Goal: Information Seeking & Learning: Learn about a topic

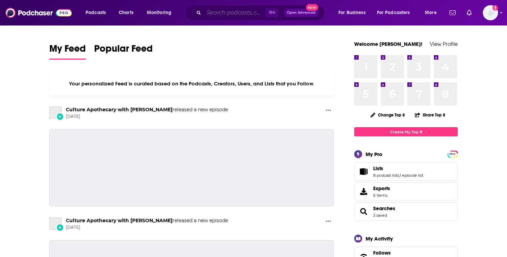
click at [250, 14] on input "Search podcasts, credits, & more..." at bounding box center [235, 12] width 62 height 11
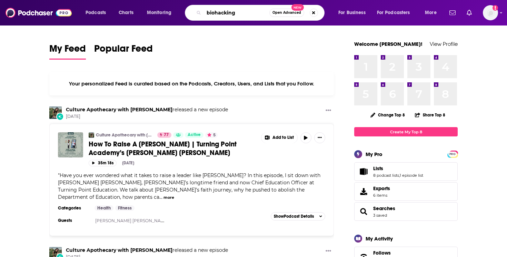
type input "biohacking"
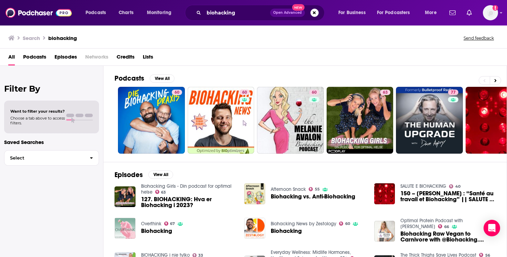
click at [28, 55] on span "Podcasts" at bounding box center [34, 58] width 23 height 14
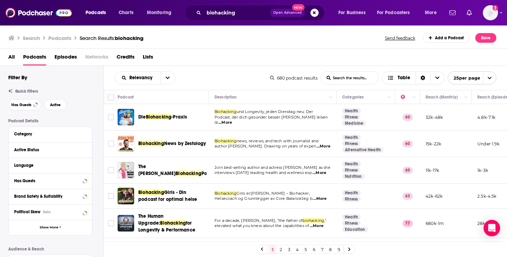
scroll to position [58, 0]
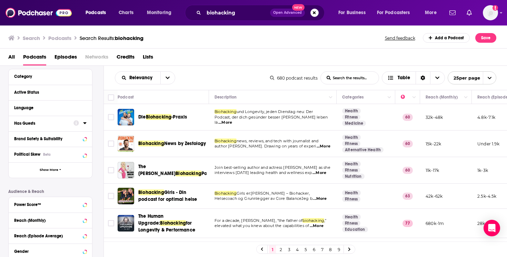
click at [34, 126] on div "Has Guests" at bounding box center [41, 123] width 55 height 5
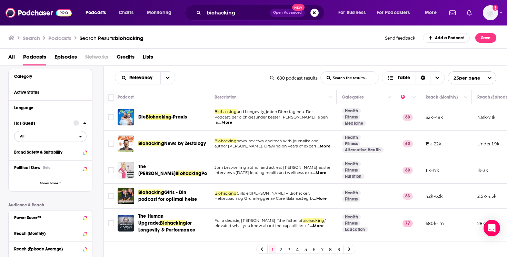
click at [79, 135] on icon "open menu" at bounding box center [80, 136] width 3 height 5
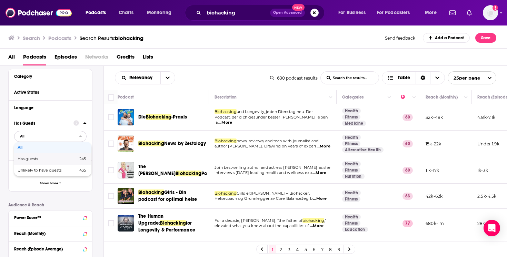
click at [73, 158] on div "Has guests 245" at bounding box center [52, 158] width 77 height 11
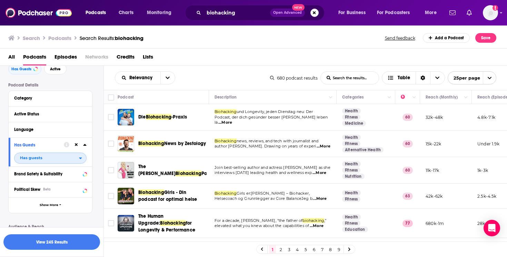
scroll to position [0, 0]
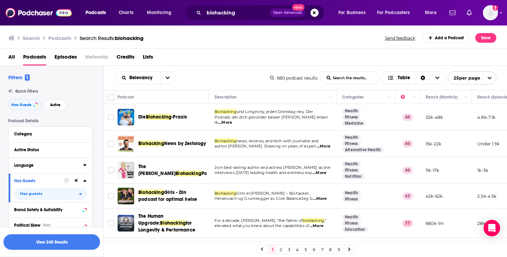
click at [52, 168] on div "Language" at bounding box center [46, 165] width 65 height 5
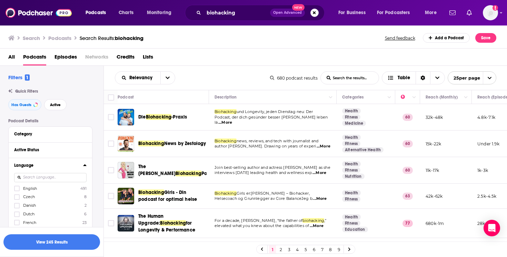
scroll to position [22, 0]
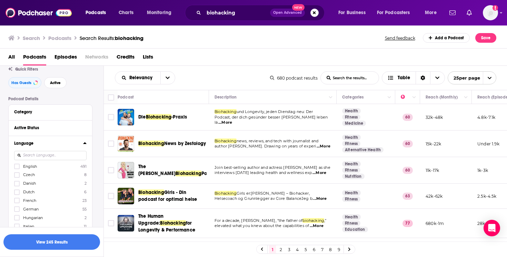
click at [29, 167] on span "English" at bounding box center [30, 166] width 14 height 5
click at [17, 169] on input "multiSelectOption-en-0" at bounding box center [17, 169] width 0 height 0
click at [78, 246] on button "View 237 Results" at bounding box center [51, 243] width 97 height 16
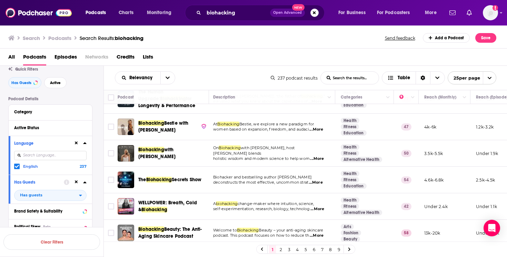
scroll to position [77, 1]
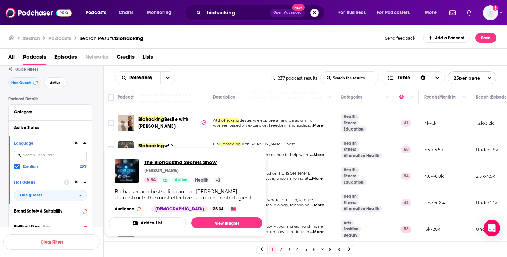
click at [196, 161] on span "The Biohacking Secrets Show" at bounding box center [183, 162] width 79 height 7
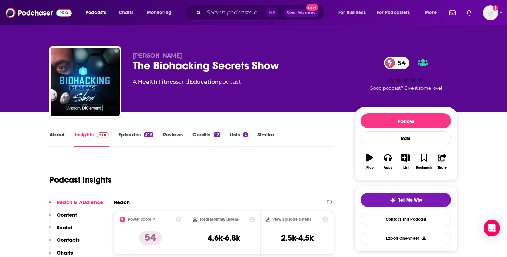
click at [135, 135] on link "Episodes 348" at bounding box center [135, 139] width 35 height 16
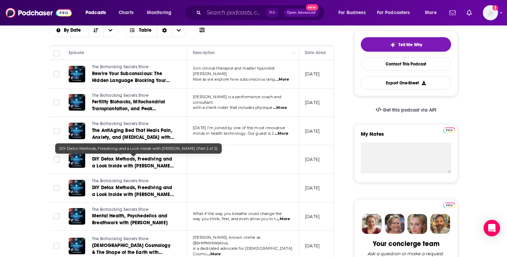
scroll to position [153, 0]
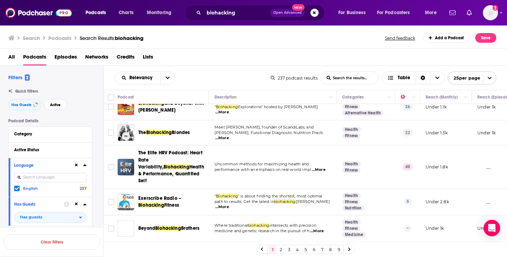
scroll to position [281, 0]
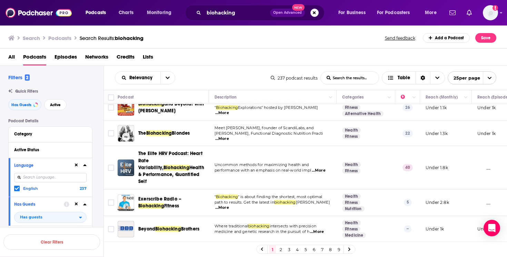
click at [229, 205] on span "...More" at bounding box center [222, 208] width 14 height 6
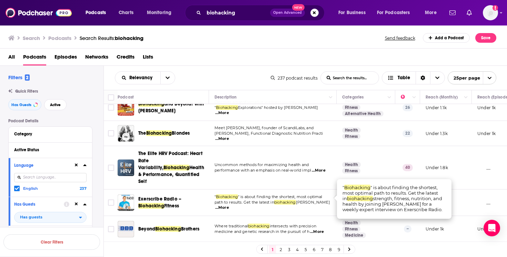
scroll to position [305, 0]
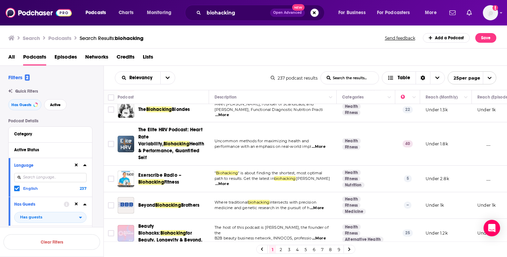
click at [297, 206] on span "medicine and genetic research in the pursuit of h" at bounding box center [262, 208] width 95 height 5
click at [317, 206] on span "...More" at bounding box center [317, 209] width 14 height 6
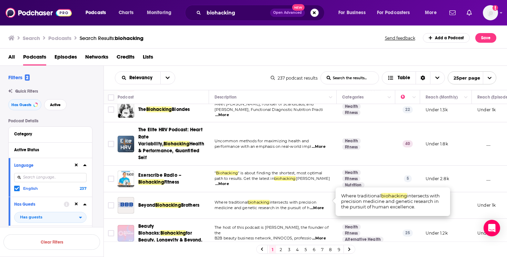
click at [317, 206] on span "...More" at bounding box center [317, 209] width 14 height 6
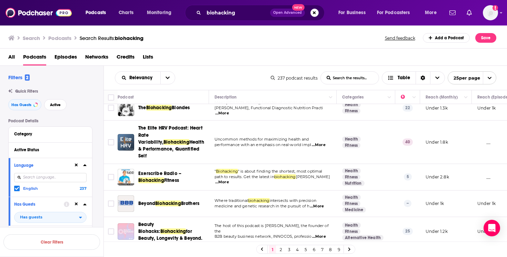
scroll to position [307, 0]
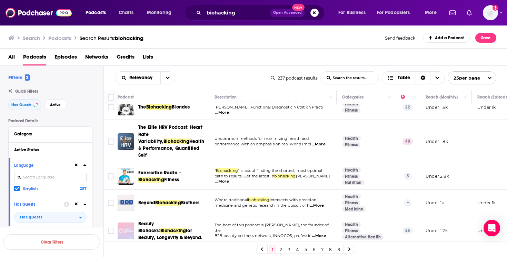
click at [318, 203] on span "...More" at bounding box center [317, 206] width 14 height 6
drag, startPoint x: 420, startPoint y: 206, endPoint x: 373, endPoint y: 200, distance: 47.6
click at [320, 203] on span "...More" at bounding box center [317, 206] width 14 height 6
drag, startPoint x: 343, startPoint y: 193, endPoint x: 349, endPoint y: 193, distance: 6.6
click at [322, 203] on span "...More" at bounding box center [317, 206] width 14 height 6
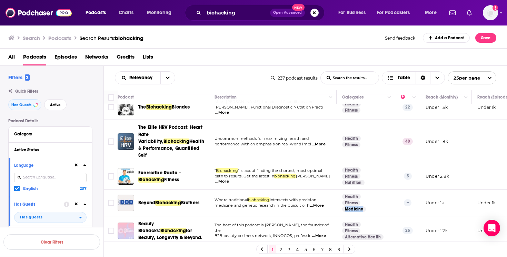
click at [368, 198] on td "Health Fitness Medicine" at bounding box center [366, 203] width 59 height 27
click at [309, 203] on span "medicine and genetic research in the pursuit of h" at bounding box center [262, 205] width 95 height 5
click at [181, 200] on span "Biohacking" at bounding box center [168, 203] width 26 height 6
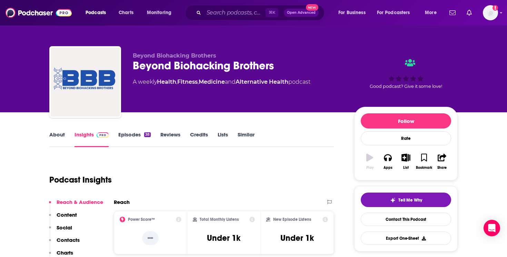
click at [61, 133] on link "About" at bounding box center [57, 139] width 16 height 16
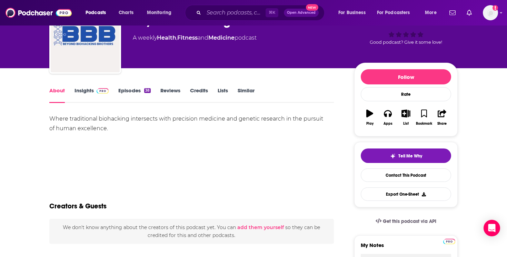
scroll to position [53, 0]
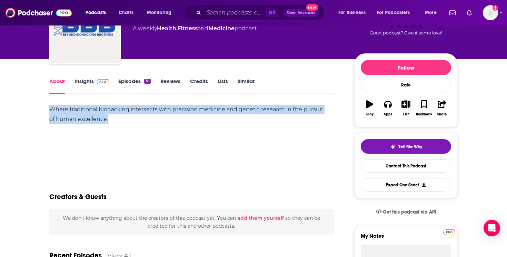
drag, startPoint x: 126, startPoint y: 117, endPoint x: 46, endPoint y: 111, distance: 80.2
copy div "Where traditional biohacking intersects with precision medicine and genetic res…"
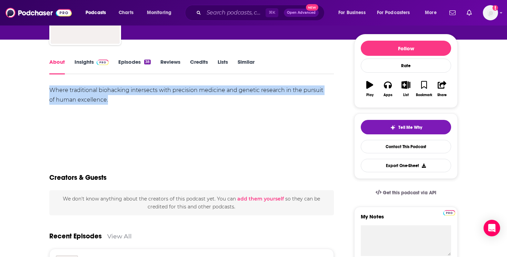
scroll to position [0, 0]
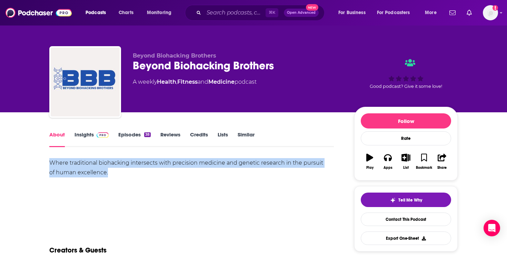
click at [56, 132] on link "About" at bounding box center [57, 139] width 16 height 16
click at [88, 139] on link "Insights" at bounding box center [92, 139] width 34 height 16
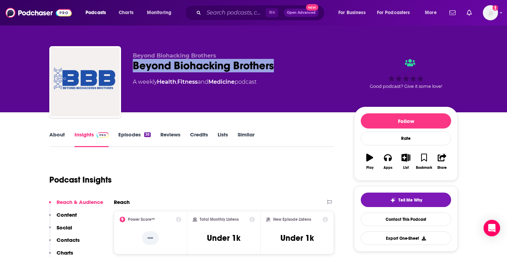
drag, startPoint x: 288, startPoint y: 62, endPoint x: 126, endPoint y: 70, distance: 161.6
click at [126, 70] on div "Beyond Biohacking Brothers Beyond Biohacking Brothers A weekly Health , Fitness…" at bounding box center [253, 83] width 408 height 75
copy h2 "Beyond Biohacking Brothers"
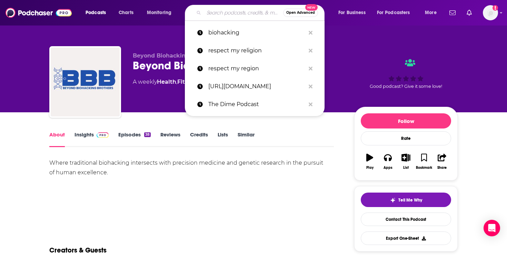
click at [214, 10] on input "Search podcasts, credits, & more..." at bounding box center [243, 12] width 79 height 11
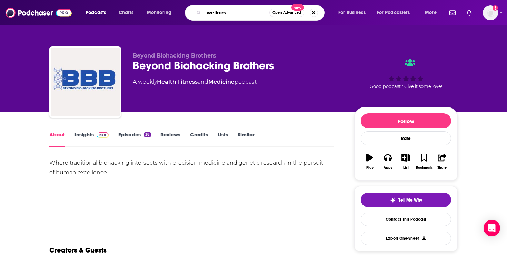
type input "wellness"
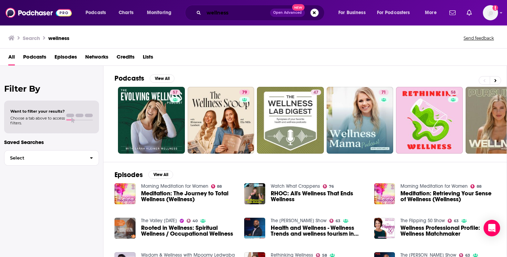
click at [237, 9] on input "wellness" at bounding box center [237, 12] width 66 height 11
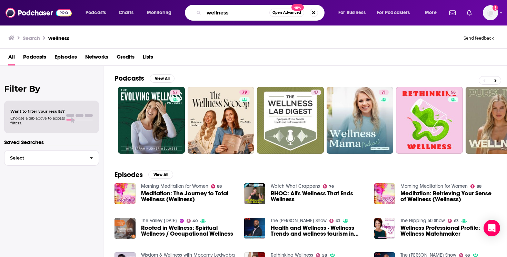
click at [237, 9] on input "wellness" at bounding box center [237, 12] width 66 height 11
type input "sober curious"
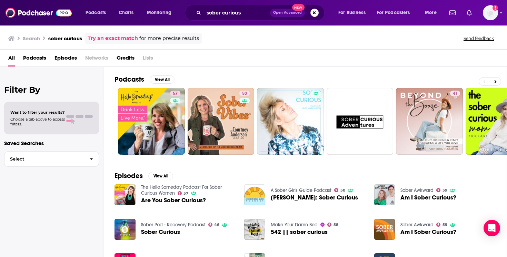
click at [39, 59] on span "Podcasts" at bounding box center [34, 59] width 23 height 14
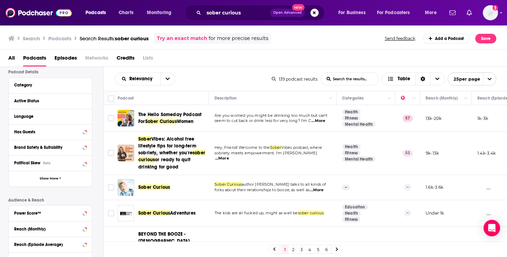
scroll to position [49, 0]
click at [67, 135] on div "Has Guests" at bounding box center [41, 132] width 55 height 5
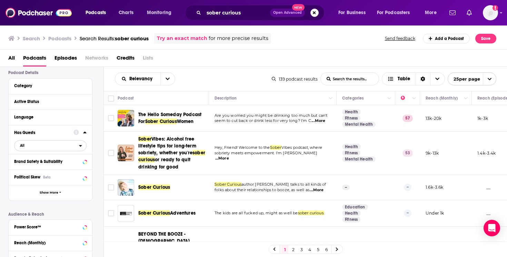
click at [77, 146] on span "All" at bounding box center [46, 145] width 65 height 9
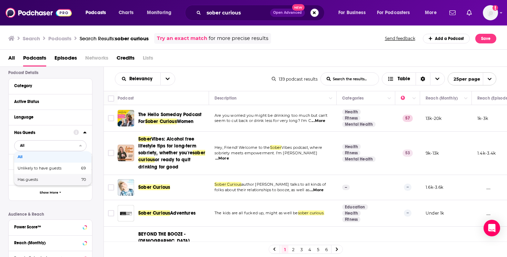
click at [51, 180] on span "Has guests" at bounding box center [38, 180] width 41 height 4
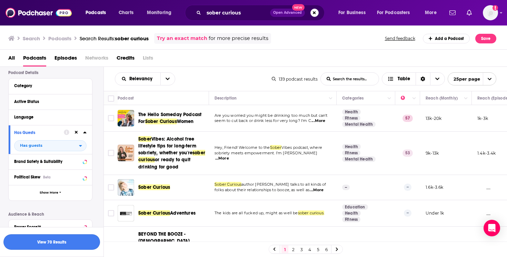
click at [80, 242] on button "View 70 Results" at bounding box center [51, 243] width 97 height 16
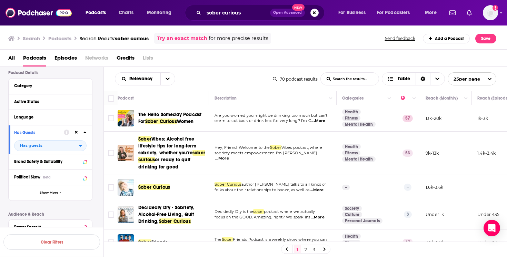
click at [179, 148] on span "Vibes: Alcohol free lifestyle tips for long-term sobriety, whether you're" at bounding box center [167, 146] width 58 height 20
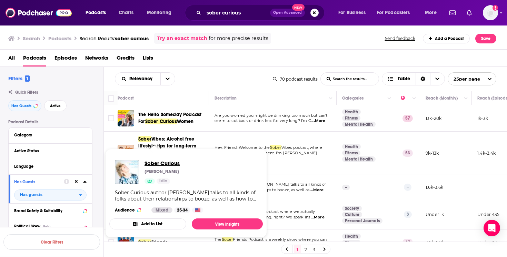
click at [167, 165] on span "Sober Curious" at bounding box center [162, 163] width 35 height 7
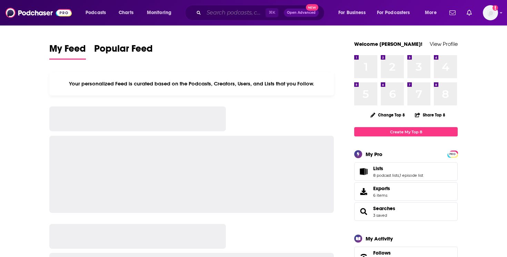
click at [238, 15] on input "Search podcasts, credits, & more..." at bounding box center [235, 12] width 62 height 11
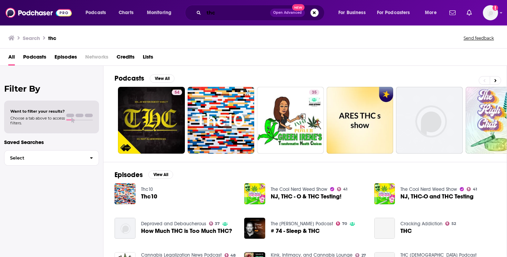
click at [238, 15] on input "thc" at bounding box center [237, 12] width 66 height 11
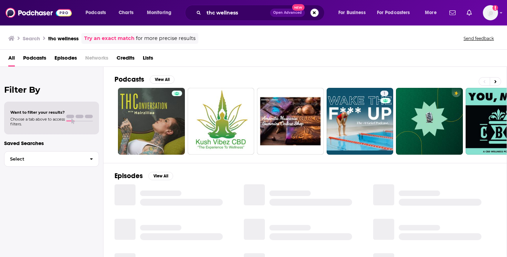
click at [72, 58] on span "Episodes" at bounding box center [66, 59] width 22 height 14
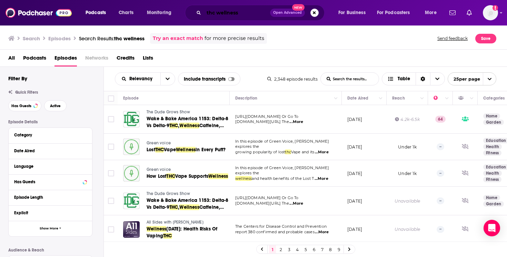
click at [217, 14] on input "thc wellness" at bounding box center [237, 12] width 66 height 11
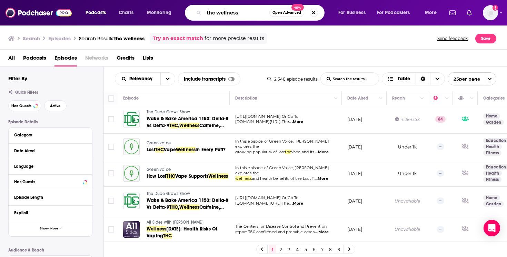
click at [212, 14] on input "thc wellness" at bounding box center [237, 12] width 66 height 11
type input "cannabis wellness"
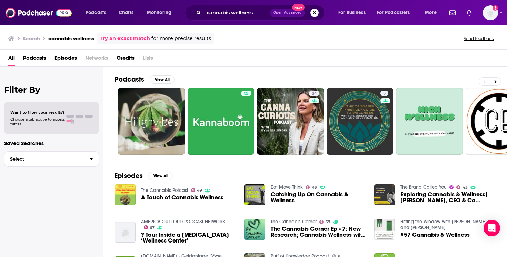
click at [183, 197] on span "A Touch of Cannabis Wellness" at bounding box center [182, 198] width 82 height 6
click at [220, 15] on input "cannabis wellness" at bounding box center [237, 12] width 66 height 11
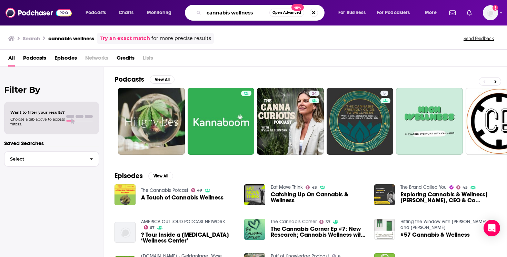
click at [220, 15] on input "cannabis wellness" at bounding box center [237, 12] width 66 height 11
click at [239, 14] on input "cannabis wellness" at bounding box center [237, 12] width 66 height 11
type input "alcohol alternatives"
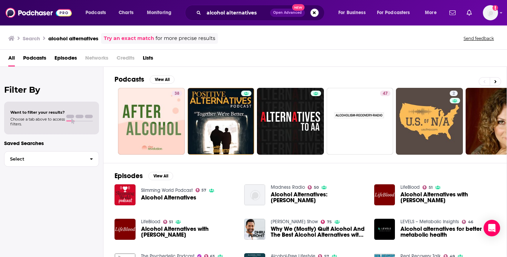
click at [43, 57] on span "Podcasts" at bounding box center [34, 59] width 23 height 14
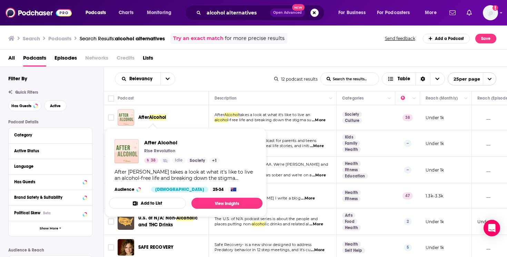
click at [158, 118] on span "Alcohol" at bounding box center [157, 118] width 17 height 6
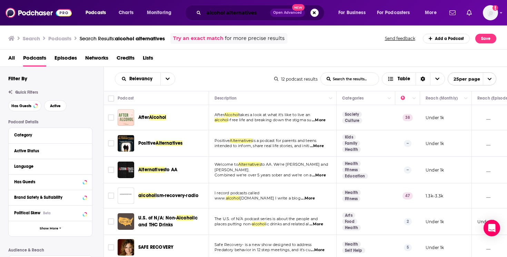
click at [245, 16] on input "alcohol alternatives" at bounding box center [237, 12] width 66 height 11
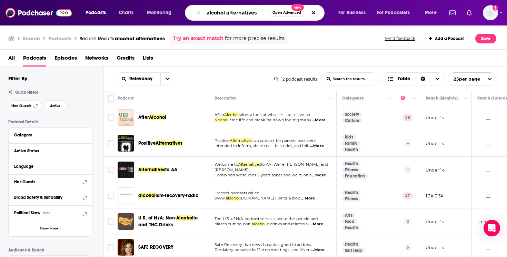
click at [245, 16] on input "alcohol alternatives" at bounding box center [237, 12] width 66 height 11
type input "non-alc"
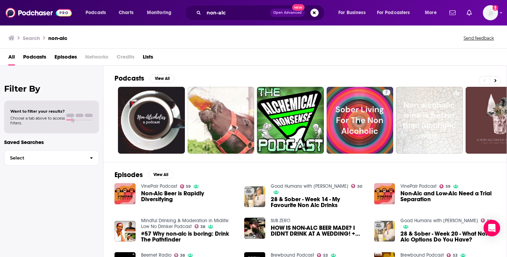
click at [39, 55] on span "Podcasts" at bounding box center [34, 58] width 23 height 14
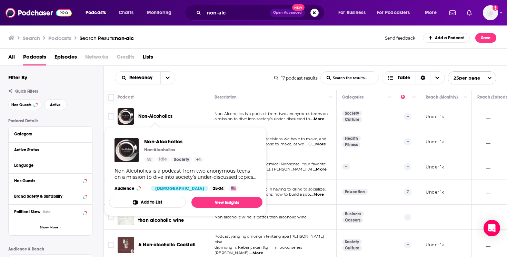
click at [160, 118] on span "Non-Alcoholics" at bounding box center [155, 116] width 34 height 6
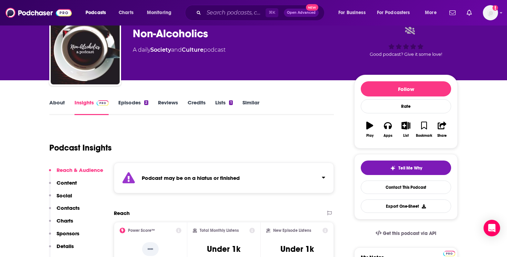
scroll to position [33, 0]
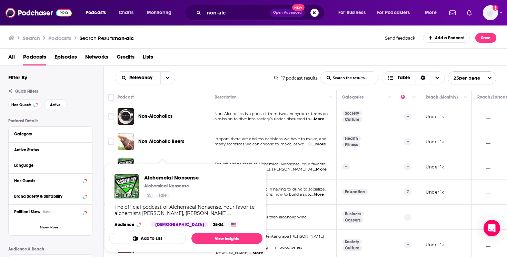
click at [166, 166] on span "Alchemcial Nonsense Alchemical Nonsense Idle The official podcast of Alchemical…" at bounding box center [185, 208] width 153 height 89
click at [165, 177] on span "Alchemcial Nonsense" at bounding box center [171, 178] width 55 height 7
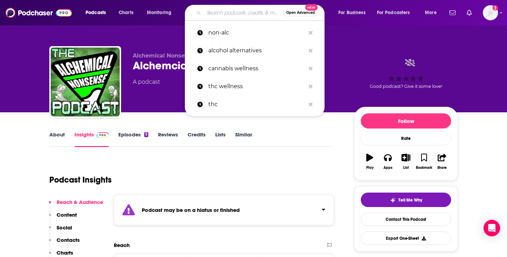
click at [248, 13] on input "Search podcasts, credits, & more..." at bounding box center [243, 12] width 79 height 11
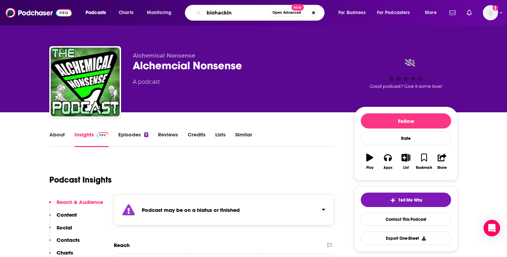
type input "biohacking"
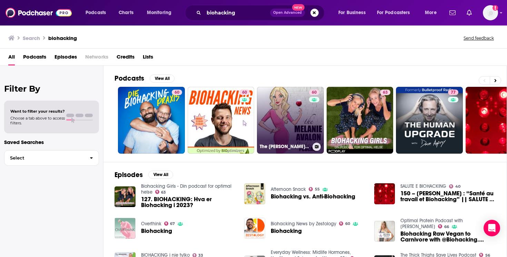
click at [282, 103] on link "60 The [PERSON_NAME] Biohacking Podcast" at bounding box center [290, 120] width 67 height 67
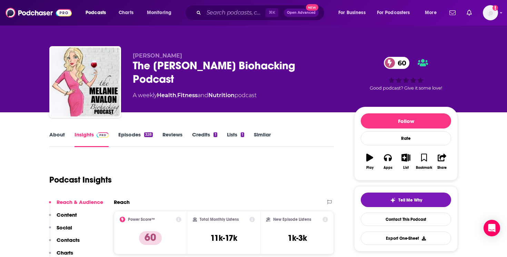
click at [137, 135] on link "Episodes 328" at bounding box center [135, 139] width 34 height 16
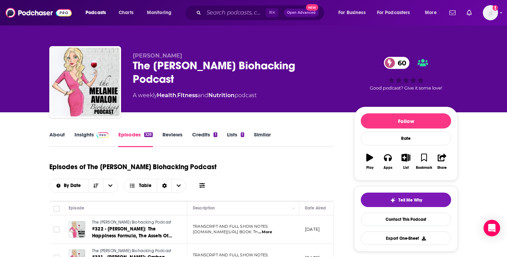
drag, startPoint x: 135, startPoint y: 65, endPoint x: 336, endPoint y: 69, distance: 201.2
click at [336, 69] on div "The [PERSON_NAME] Biohacking Podcast 60" at bounding box center [238, 72] width 210 height 27
copy h2 "The [PERSON_NAME] Biohacking Podcast"
click at [63, 138] on link "About" at bounding box center [57, 139] width 16 height 16
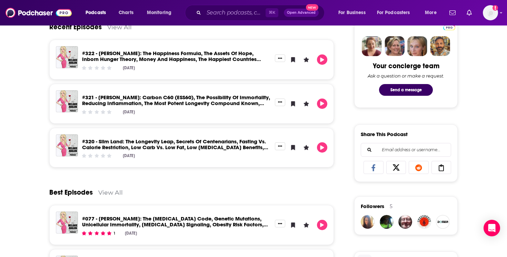
scroll to position [294, 0]
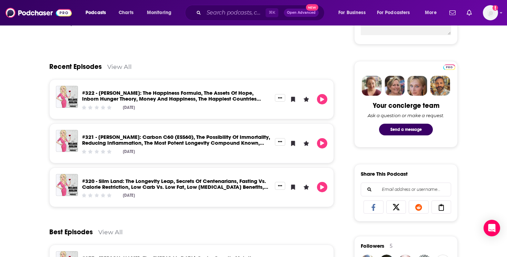
click at [119, 64] on link "View All" at bounding box center [119, 66] width 24 height 7
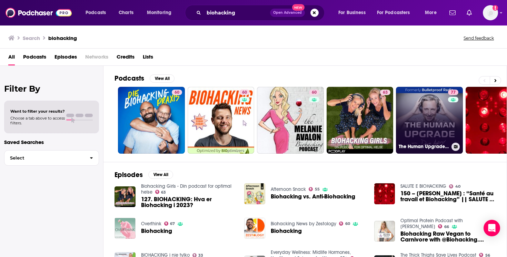
click at [427, 118] on link "77 The Human Upgrade: Biohacking for Longevity & Performance" at bounding box center [429, 120] width 67 height 67
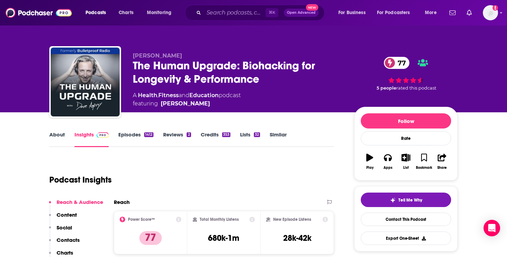
click at [133, 133] on link "Episodes 1412" at bounding box center [135, 139] width 35 height 16
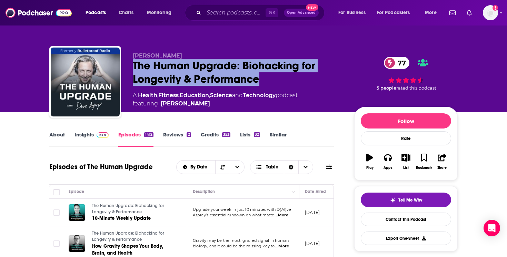
drag, startPoint x: 130, startPoint y: 66, endPoint x: 278, endPoint y: 80, distance: 149.3
click at [278, 80] on div "[PERSON_NAME] The Human Upgrade: Biohacking for Longevity & Performance 77 A He…" at bounding box center [253, 83] width 408 height 75
copy h2 "The Human Upgrade: Biohacking for Longevity & Performance"
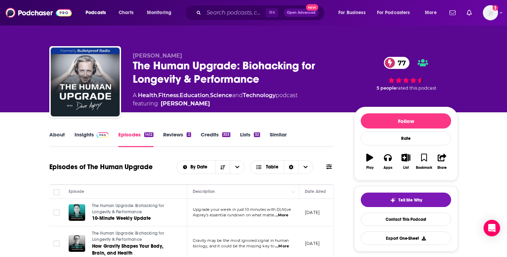
click at [307, 78] on div "The Human Upgrade: Biohacking for Longevity & Performance 77" at bounding box center [238, 72] width 210 height 27
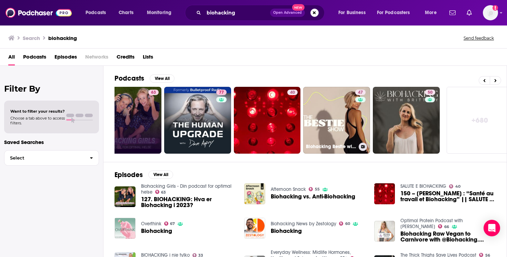
scroll to position [0, 241]
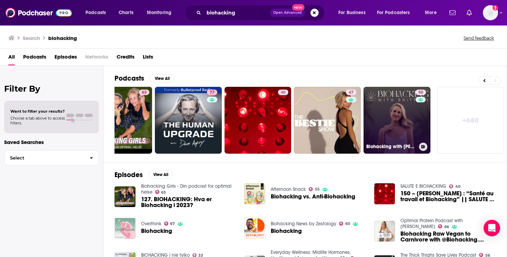
click at [382, 111] on link "50 Biohacking with [PERSON_NAME]" at bounding box center [397, 120] width 67 height 67
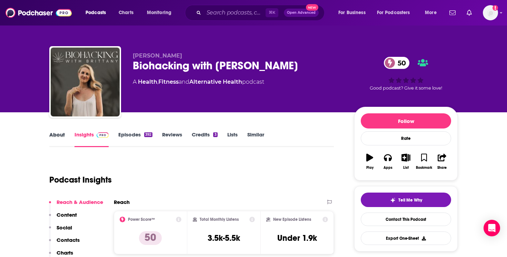
click at [66, 137] on div "About" at bounding box center [61, 139] width 25 height 16
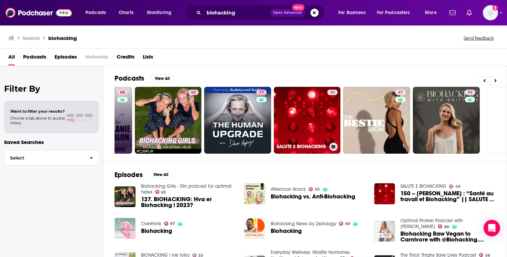
scroll to position [0, 241]
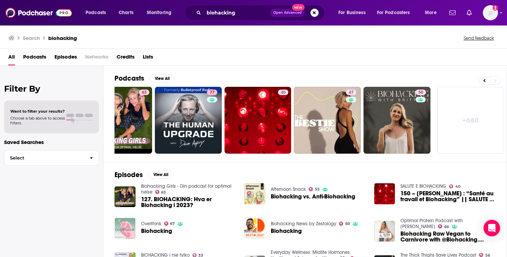
click at [476, 124] on link "+ 680" at bounding box center [470, 120] width 67 height 67
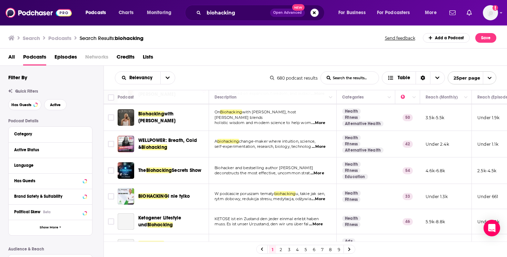
scroll to position [186, 0]
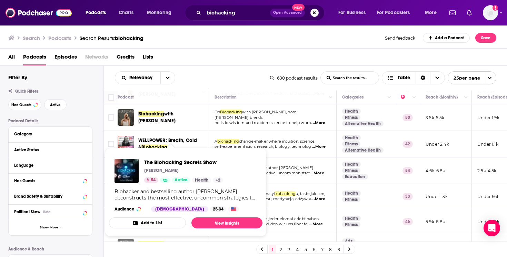
click at [190, 170] on div "[PERSON_NAME]" at bounding box center [183, 171] width 79 height 6
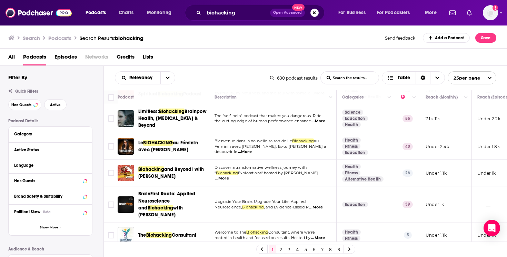
scroll to position [368, 0]
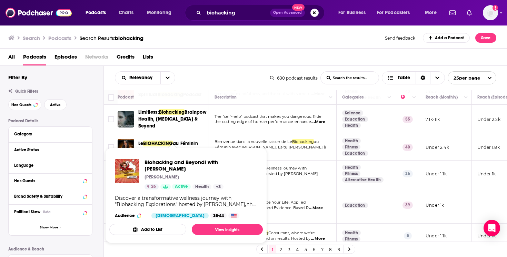
click at [186, 175] on div "[PERSON_NAME]" at bounding box center [201, 178] width 113 height 6
click at [185, 161] on span "Biohacking and Beyond! with [PERSON_NAME]" at bounding box center [201, 165] width 113 height 13
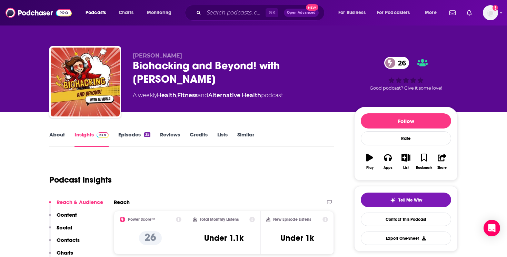
click at [138, 132] on link "Episodes 35" at bounding box center [134, 139] width 32 height 16
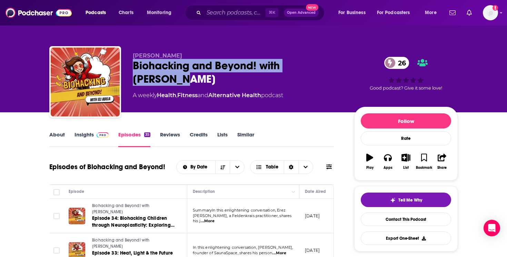
drag, startPoint x: 333, startPoint y: 64, endPoint x: 125, endPoint y: 65, distance: 207.3
click at [125, 65] on div "[PERSON_NAME] Biohacking and Beyond! with [PERSON_NAME] 26 A weekly Health , Fi…" at bounding box center [253, 83] width 408 height 75
copy h2 "Biohacking and Beyond! with [PERSON_NAME]"
